Goal: Information Seeking & Learning: Learn about a topic

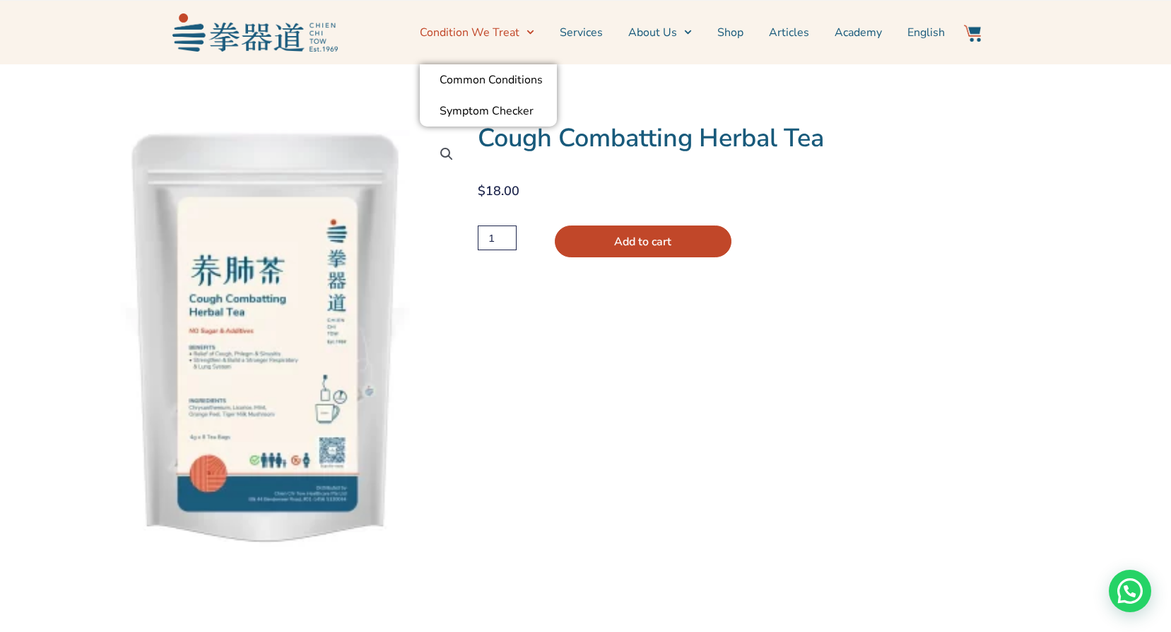
click at [526, 33] on span "Menu" at bounding box center [526, 32] width 15 height 22
click at [526, 83] on link "Common Conditions" at bounding box center [488, 79] width 137 height 31
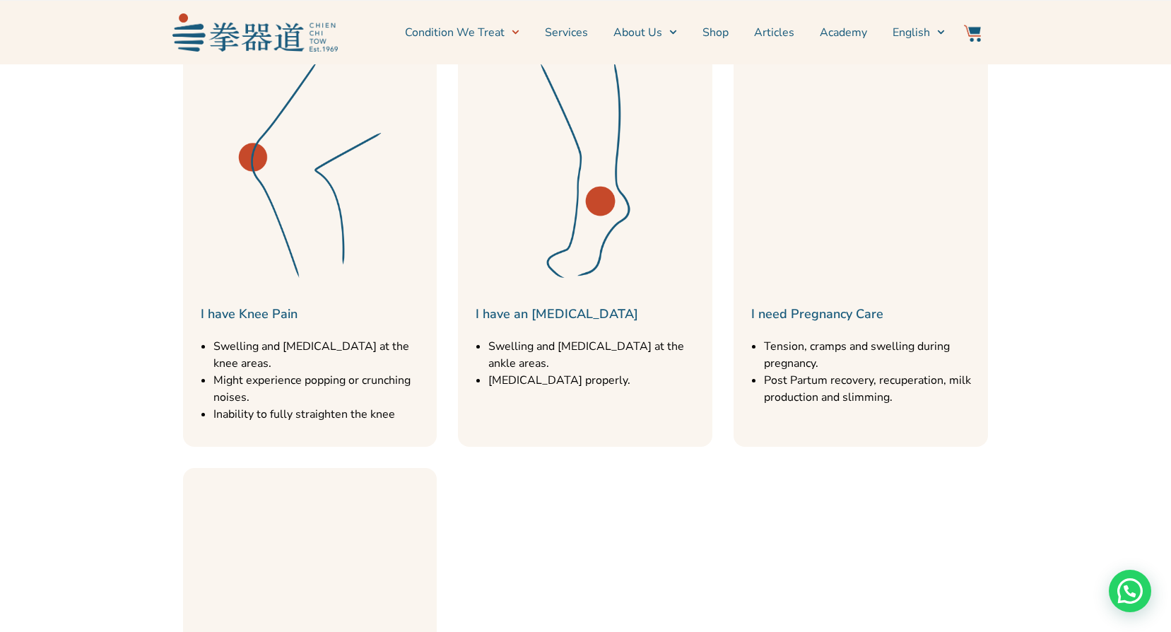
scroll to position [1130, 0]
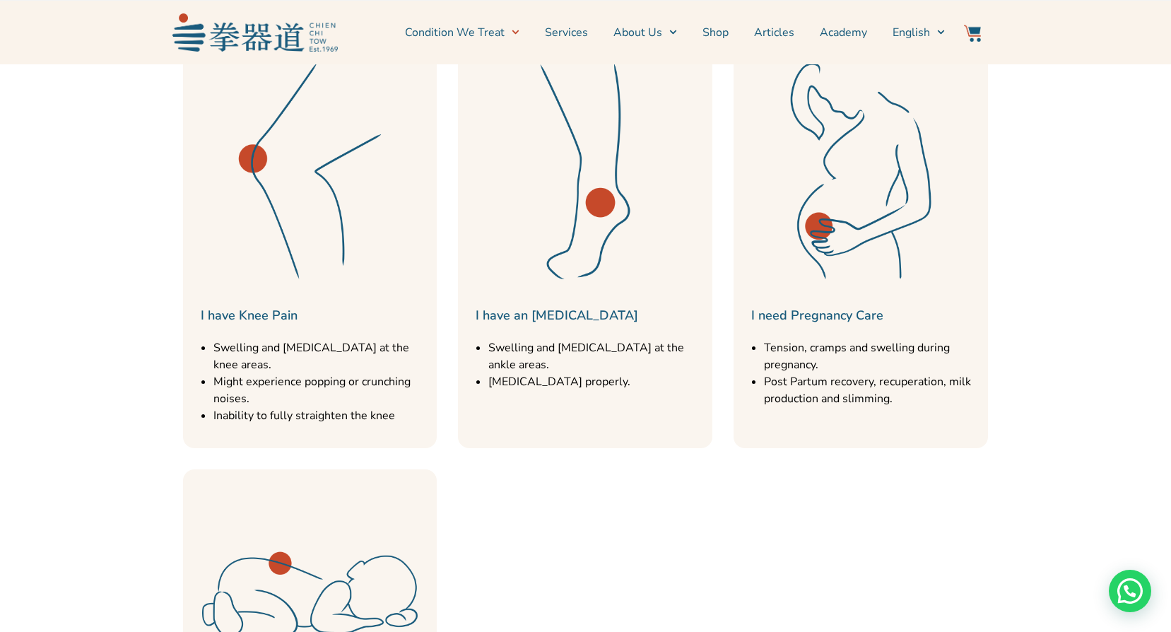
click at [289, 179] on img at bounding box center [310, 171] width 240 height 240
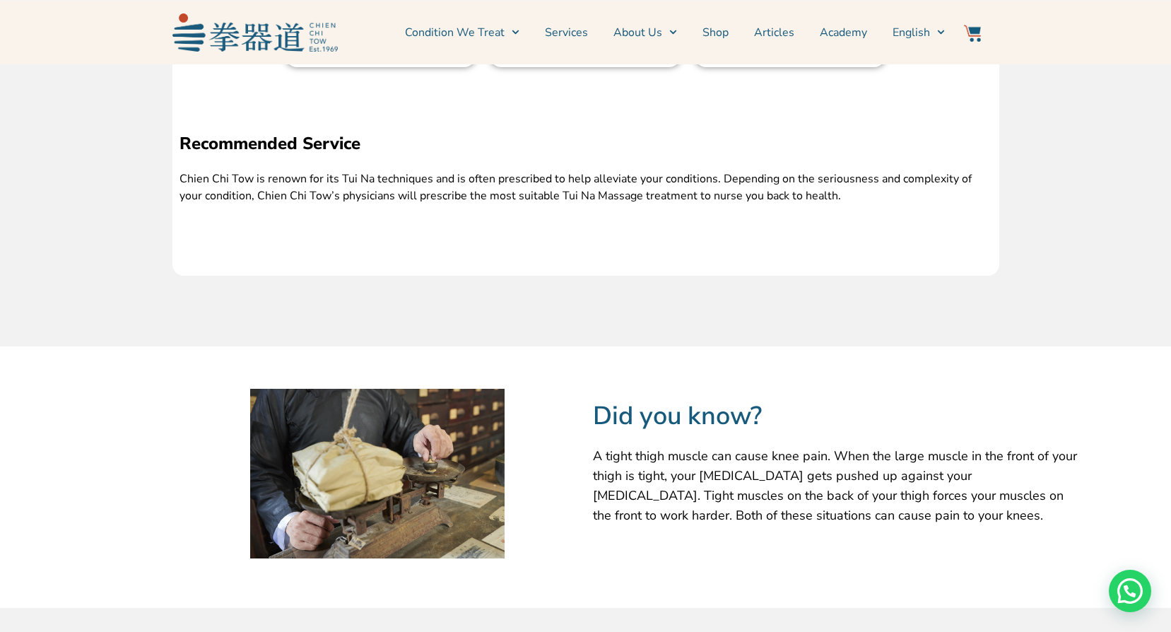
scroll to position [2261, 0]
